Goal: Task Accomplishment & Management: Use online tool/utility

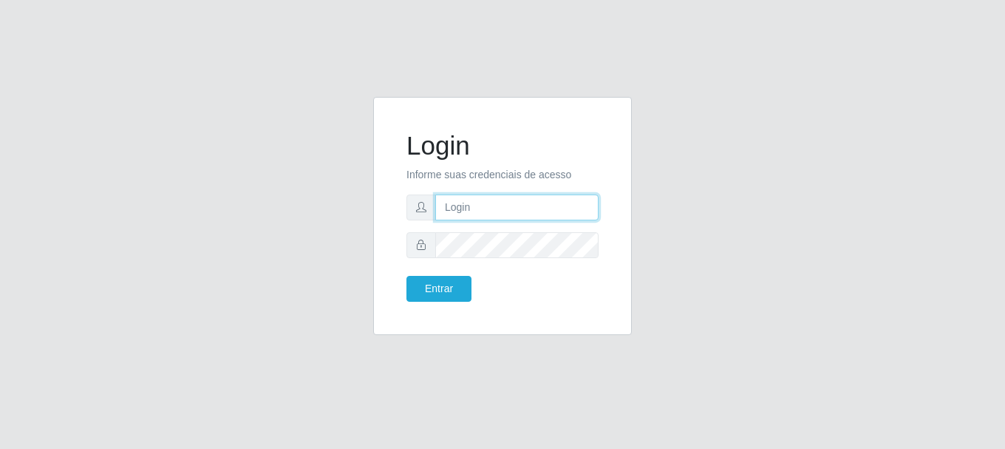
click at [531, 205] on input "text" at bounding box center [516, 207] width 163 height 26
type input "[EMAIL_ADDRESS][DOMAIN_NAME]"
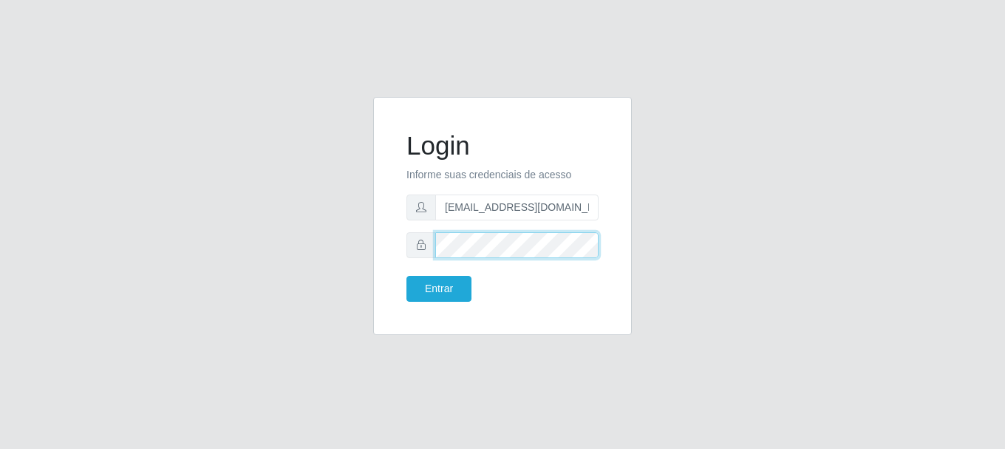
click at [406, 276] on button "Entrar" at bounding box center [438, 289] width 65 height 26
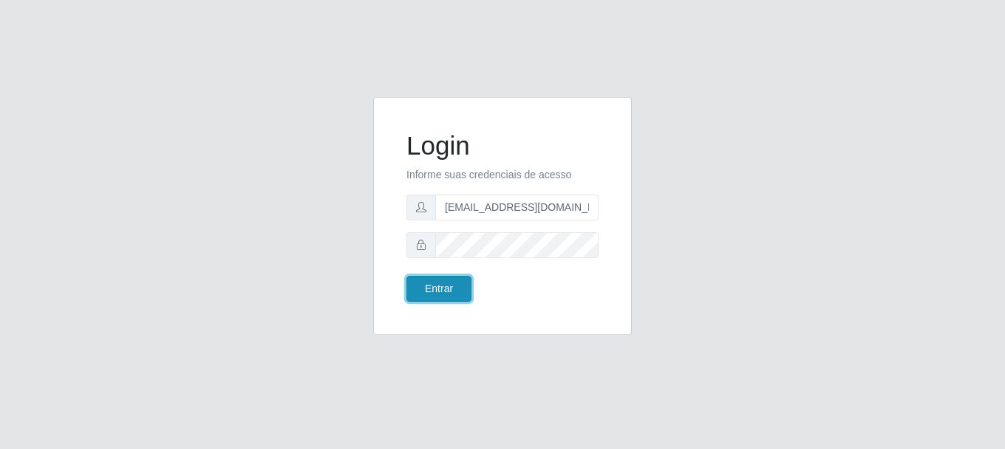
click at [448, 276] on button "Entrar" at bounding box center [438, 289] width 65 height 26
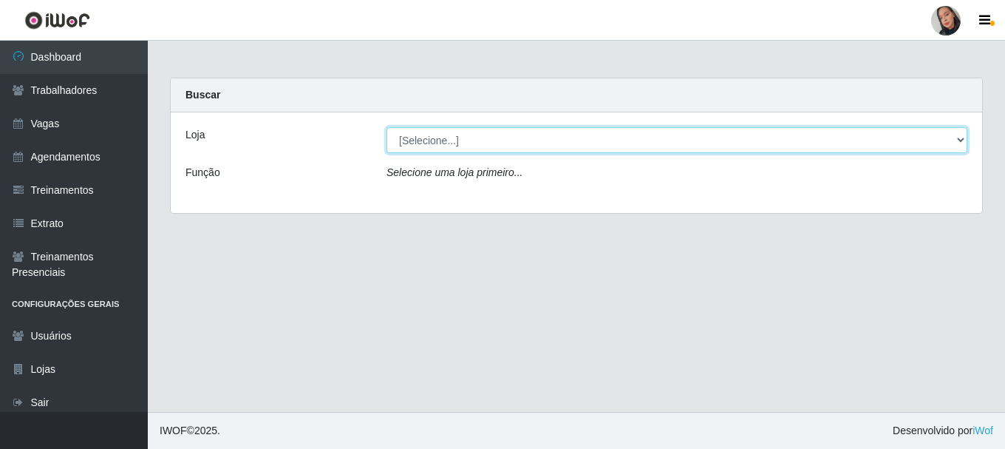
click at [430, 144] on select "[Selecione...] Supermercado [GEOGRAPHIC_DATA]" at bounding box center [676, 140] width 581 height 26
select select "165"
click at [386, 127] on select "[Selecione...] Supermercado [GEOGRAPHIC_DATA]" at bounding box center [676, 140] width 581 height 26
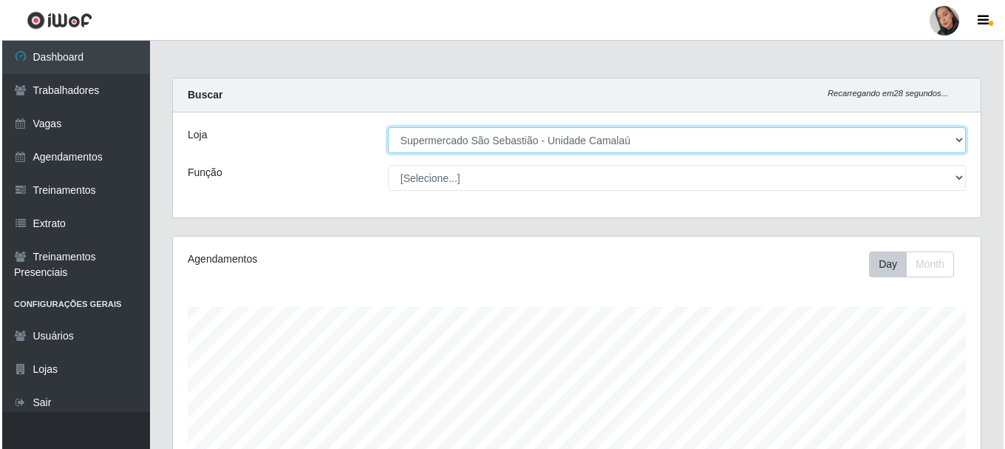
scroll to position [423, 0]
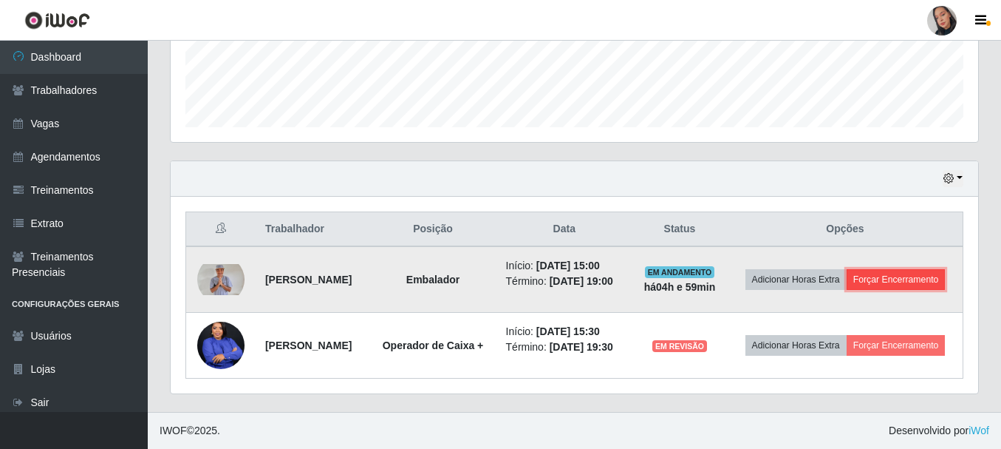
click at [847, 279] on button "Forçar Encerramento" at bounding box center [896, 279] width 99 height 21
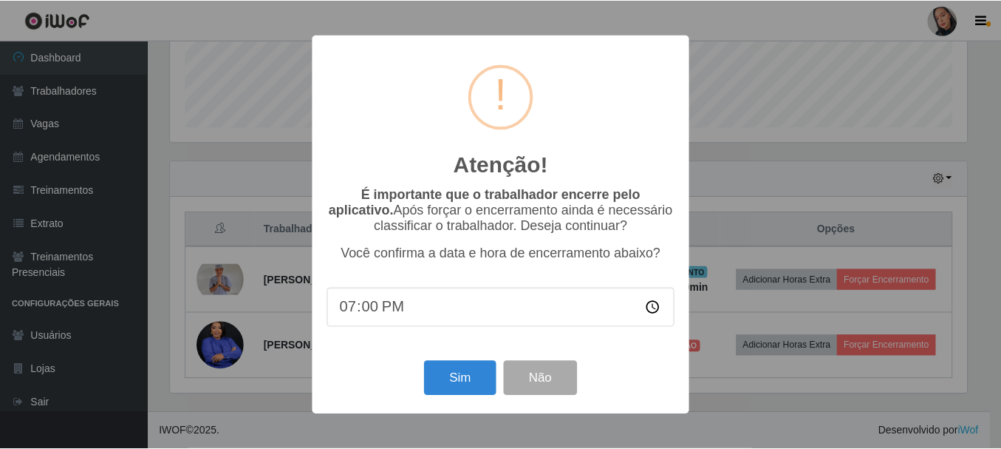
scroll to position [307, 800]
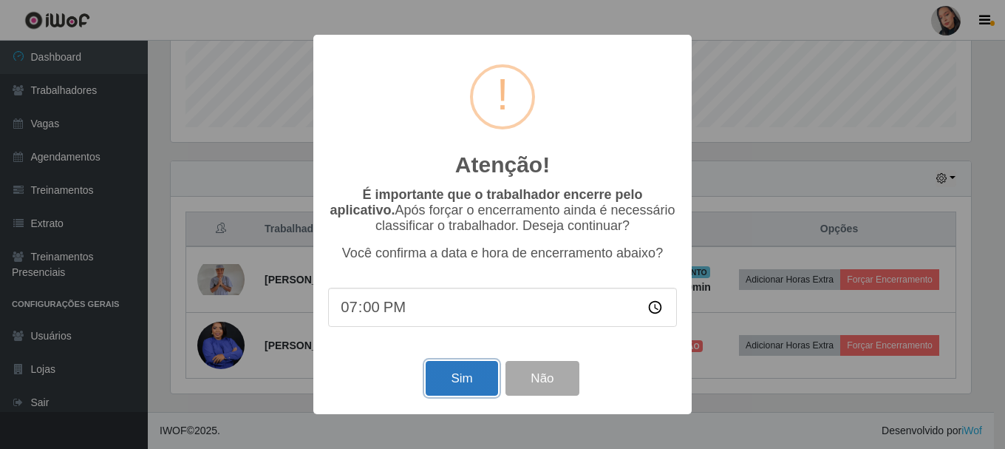
click at [464, 382] on button "Sim" at bounding box center [462, 378] width 72 height 35
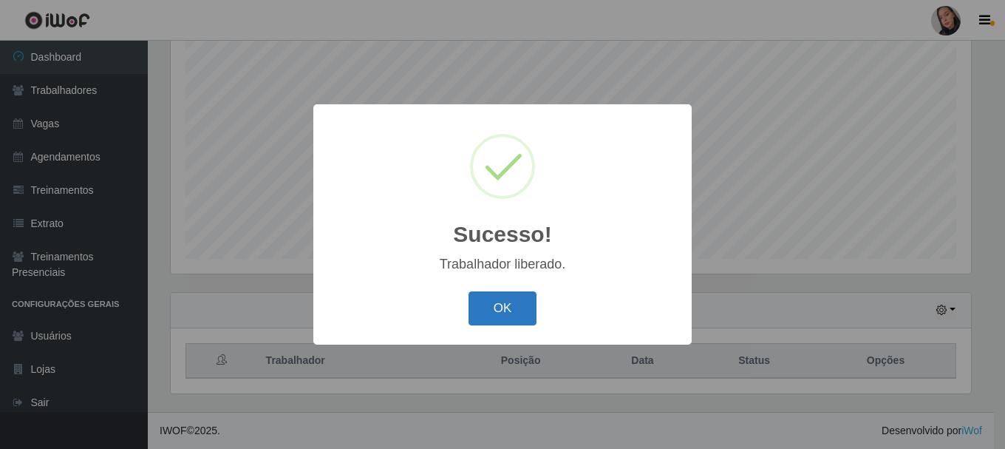
click at [491, 304] on button "OK" at bounding box center [503, 308] width 69 height 35
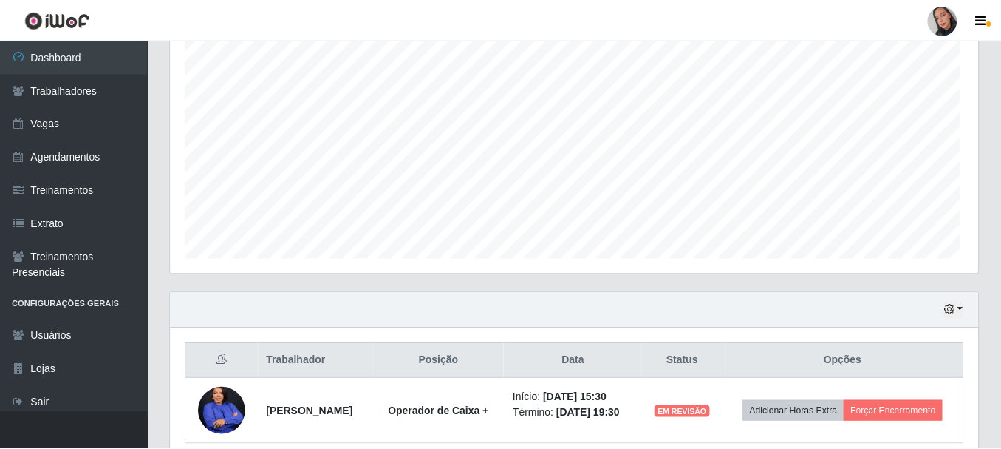
scroll to position [307, 808]
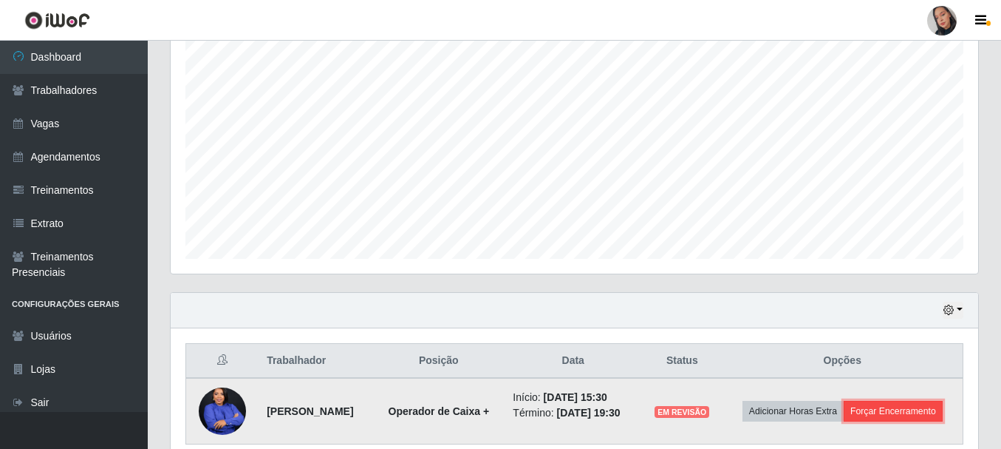
click at [928, 416] on button "Forçar Encerramento" at bounding box center [893, 411] width 99 height 21
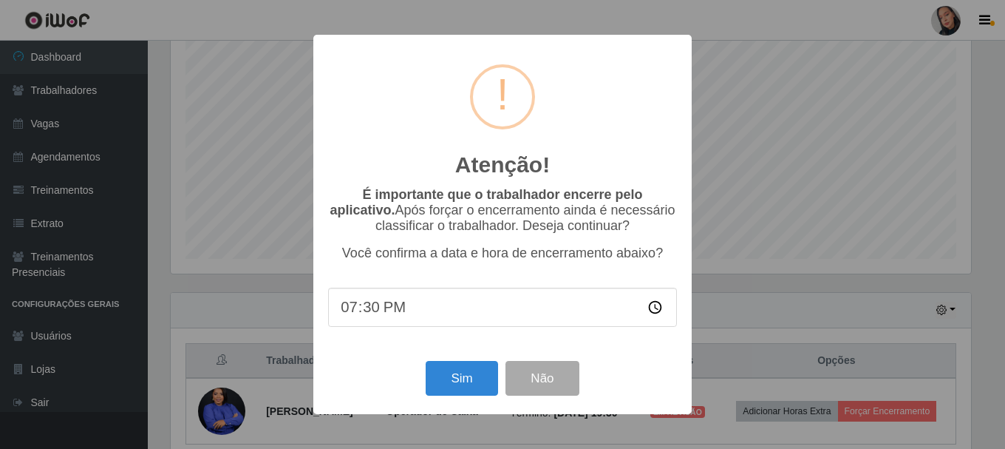
click at [435, 364] on div "Sim Não" at bounding box center [502, 378] width 349 height 42
click at [464, 381] on button "Sim" at bounding box center [462, 378] width 72 height 35
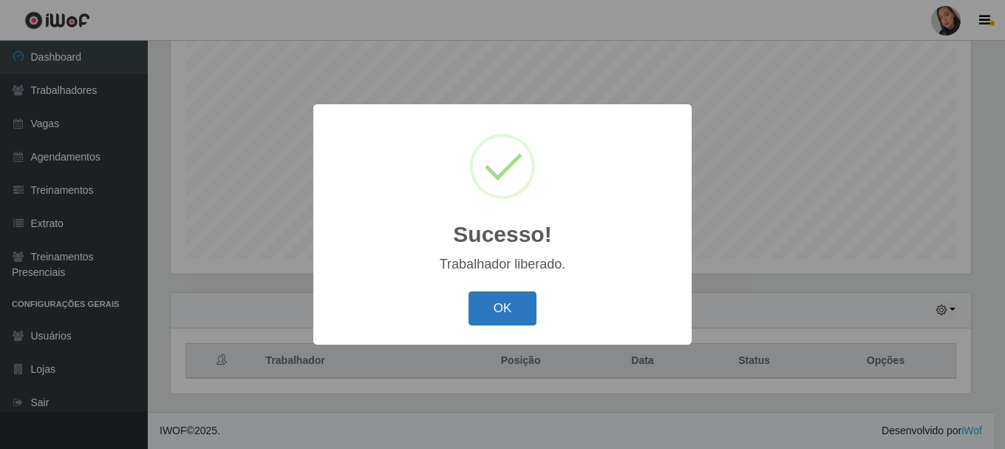
click at [512, 313] on button "OK" at bounding box center [503, 308] width 69 height 35
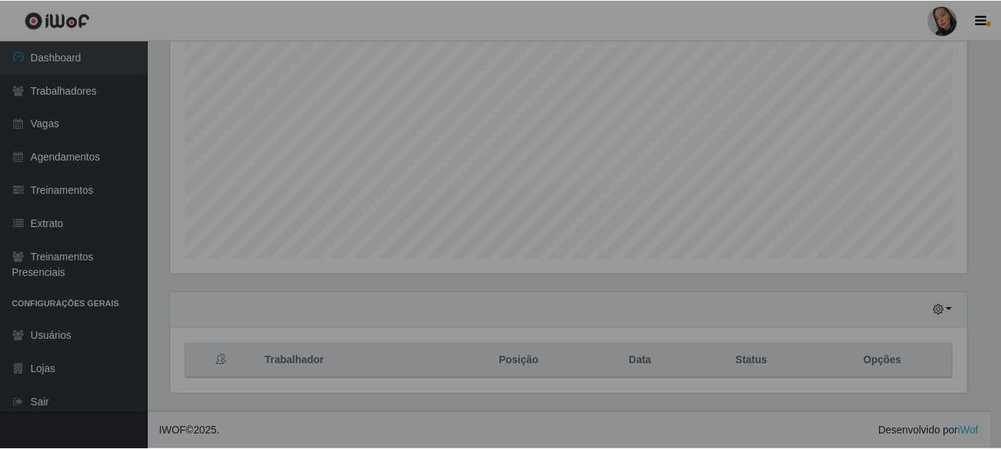
scroll to position [307, 808]
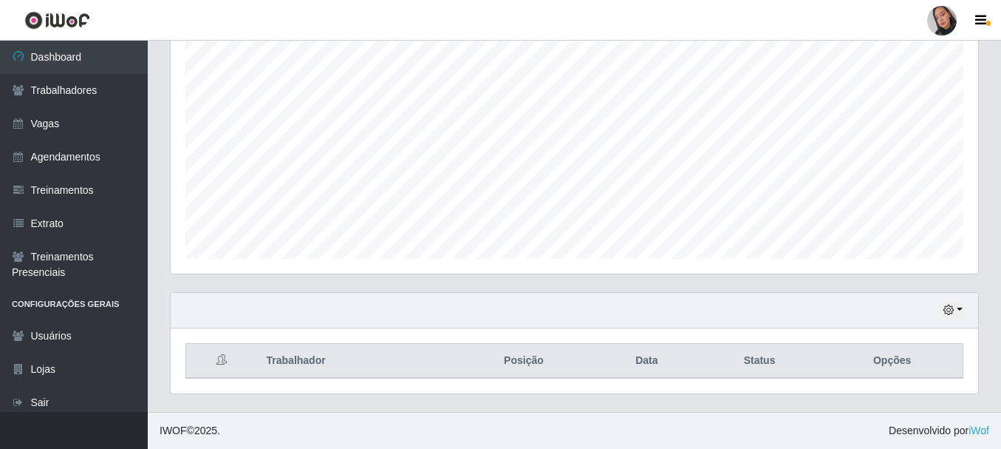
click at [958, 17] on link at bounding box center [942, 21] width 44 height 30
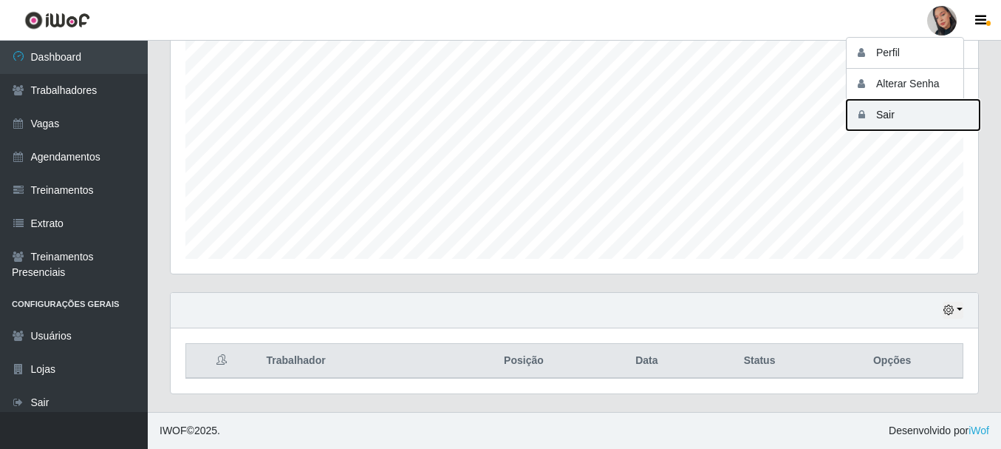
click at [913, 109] on button "Sair" at bounding box center [913, 115] width 133 height 30
